Goal: Task Accomplishment & Management: Complete application form

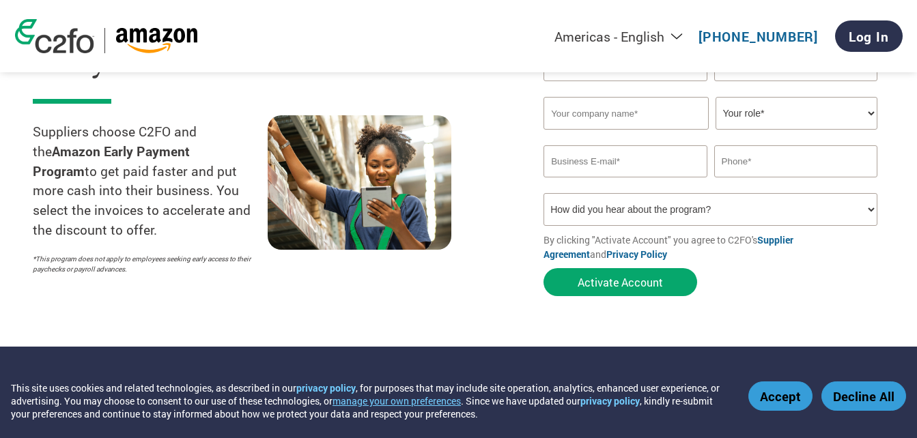
select select "Received a Letter"
click at [544, 193] on select "How did you hear about the program? Received a letter Email Social Media Online…" at bounding box center [711, 209] width 334 height 33
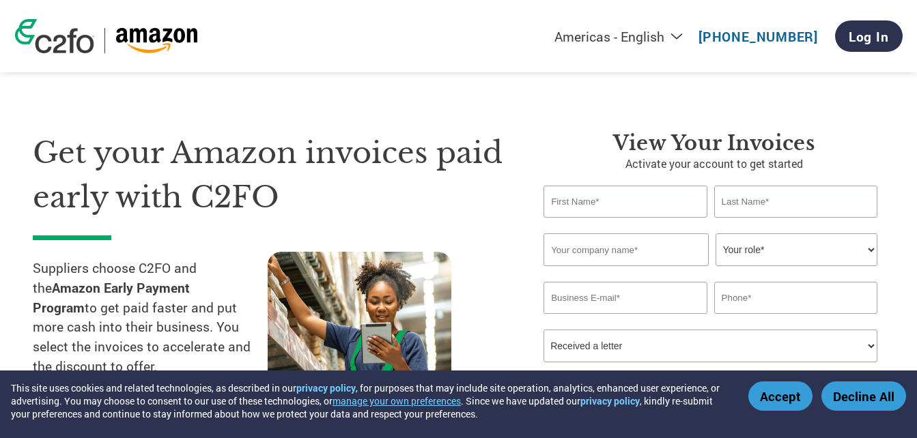
click at [607, 209] on input "text" at bounding box center [625, 202] width 163 height 32
type input "[PERSON_NAME]"
type input "CHECHI"
type input "New Age TechSci Research Private Limited"
type input "09266045858"
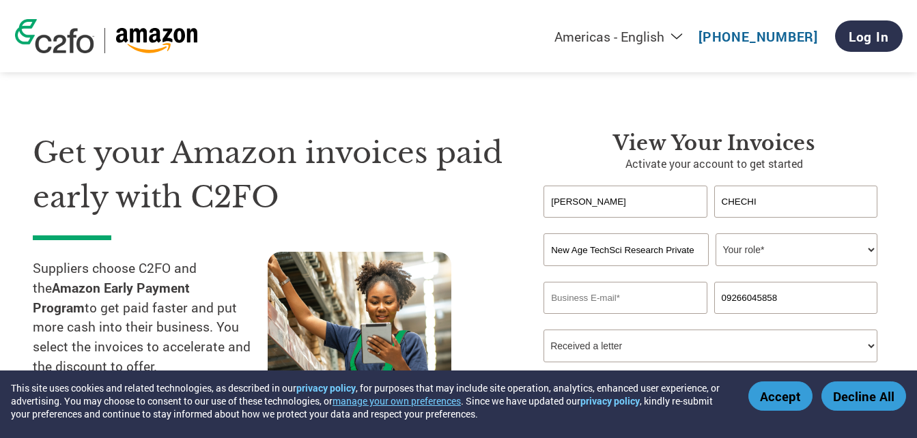
click at [610, 205] on input "[PERSON_NAME]" at bounding box center [625, 202] width 163 height 32
drag, startPoint x: 610, startPoint y: 205, endPoint x: 481, endPoint y: 205, distance: 129.1
click at [481, 205] on div "Get your Amazon invoices paid early with C2FO Suppliers choose C2FO and the Ama…" at bounding box center [459, 257] width 852 height 363
type input "Rishi"
type input "Sri"
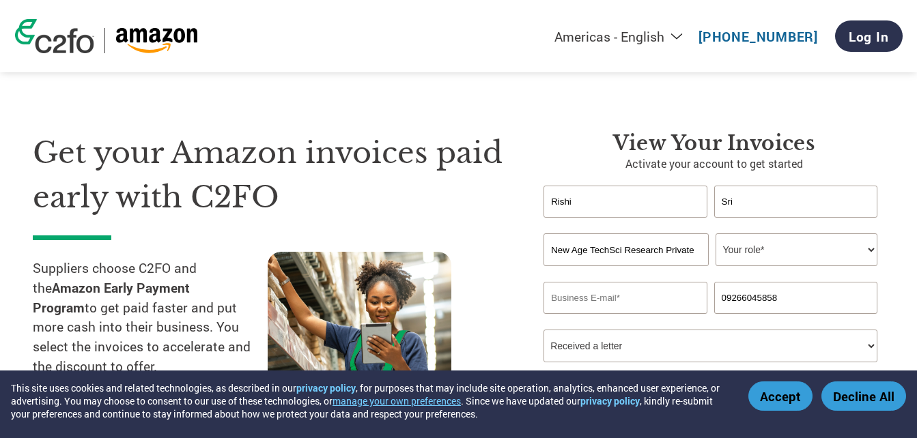
click at [557, 141] on h3 "View Your Invoices" at bounding box center [714, 143] width 341 height 25
click at [750, 248] on select "Your role* CFO Controller Credit Manager Finance Director Treasurer CEO Preside…" at bounding box center [797, 250] width 162 height 33
select select "OTHER"
click at [716, 234] on select "Your role* CFO Controller Credit Manager Finance Director Treasurer CEO Preside…" at bounding box center [797, 250] width 162 height 33
click at [611, 307] on input "email" at bounding box center [625, 298] width 163 height 32
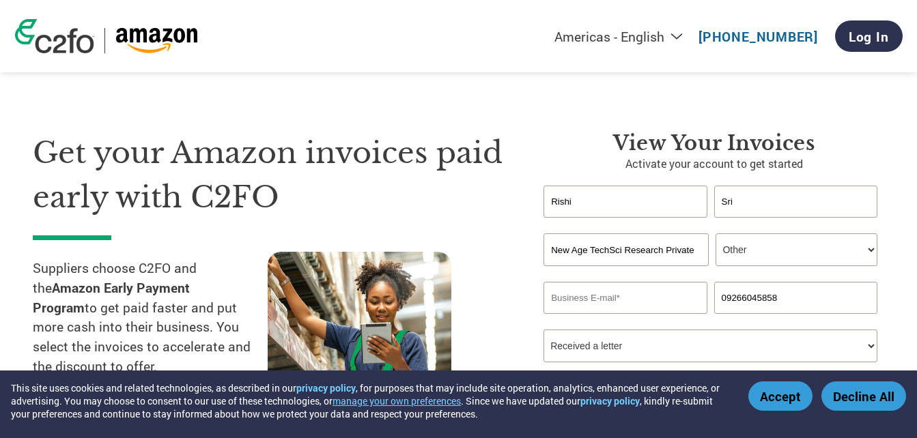
type input "[EMAIL_ADDRESS][PERSON_NAME][DOMAIN_NAME]"
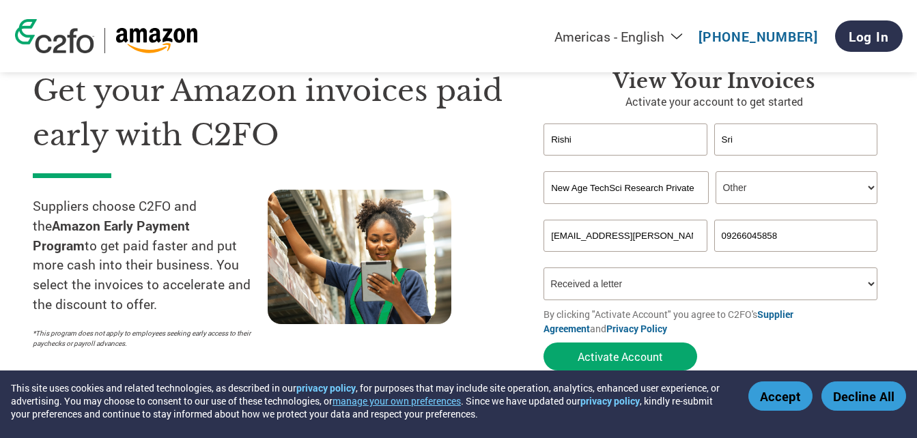
scroll to position [137, 0]
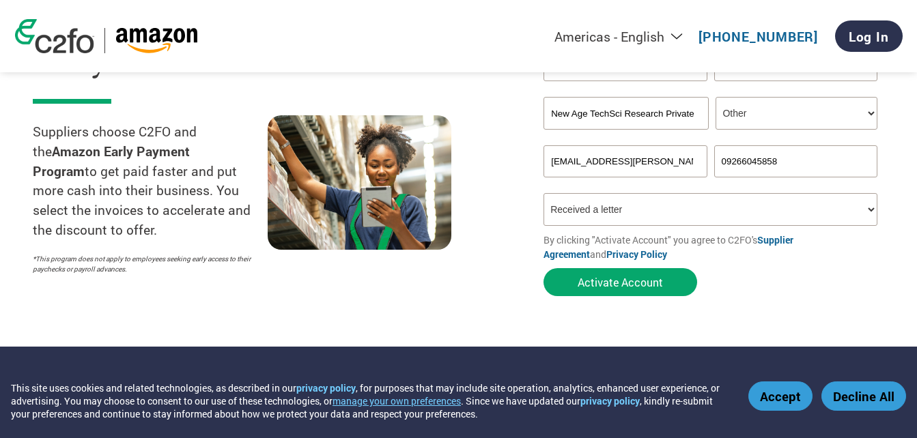
click at [606, 298] on form "[PERSON_NAME] Invalid first name or first name is too long Invalid last name or…" at bounding box center [714, 176] width 341 height 254
click at [611, 283] on button "Activate Account" at bounding box center [621, 282] width 154 height 28
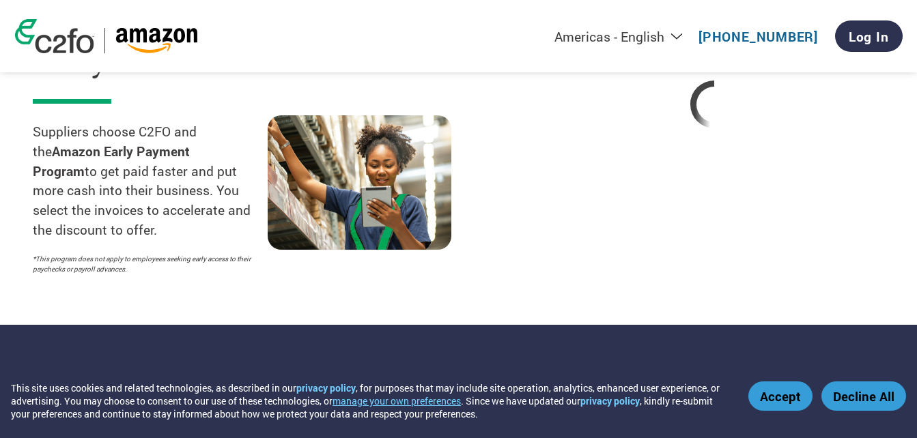
click at [779, 400] on button "Accept" at bounding box center [781, 396] width 64 height 29
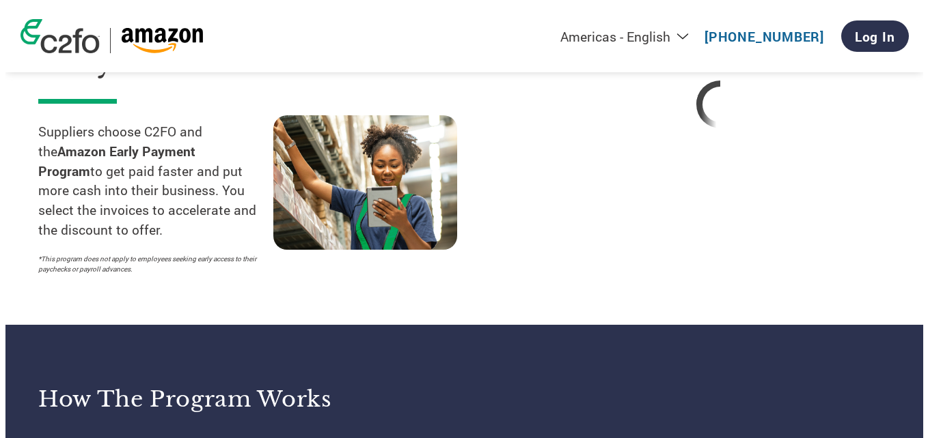
scroll to position [0, 0]
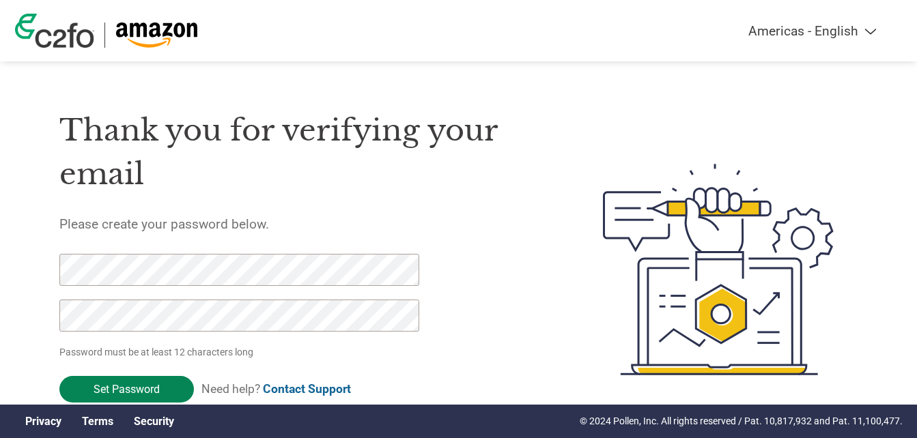
click at [148, 393] on input "Set Password" at bounding box center [126, 389] width 135 height 27
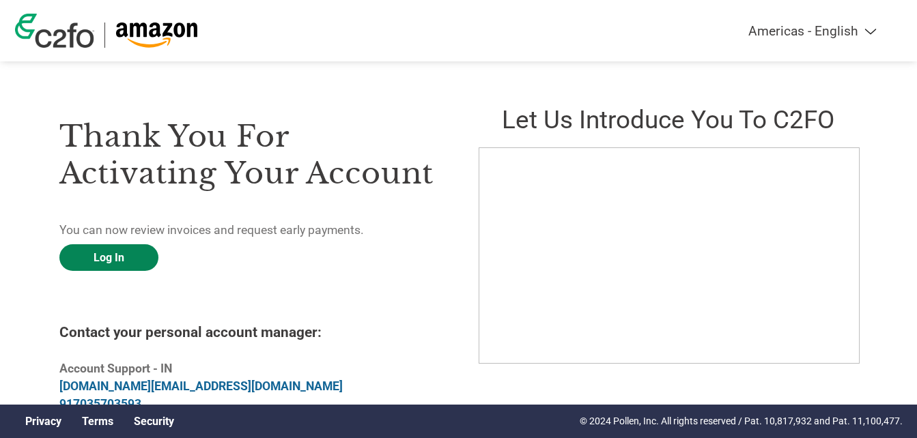
click at [107, 253] on link "Log In" at bounding box center [108, 258] width 99 height 27
